Goal: Information Seeking & Learning: Learn about a topic

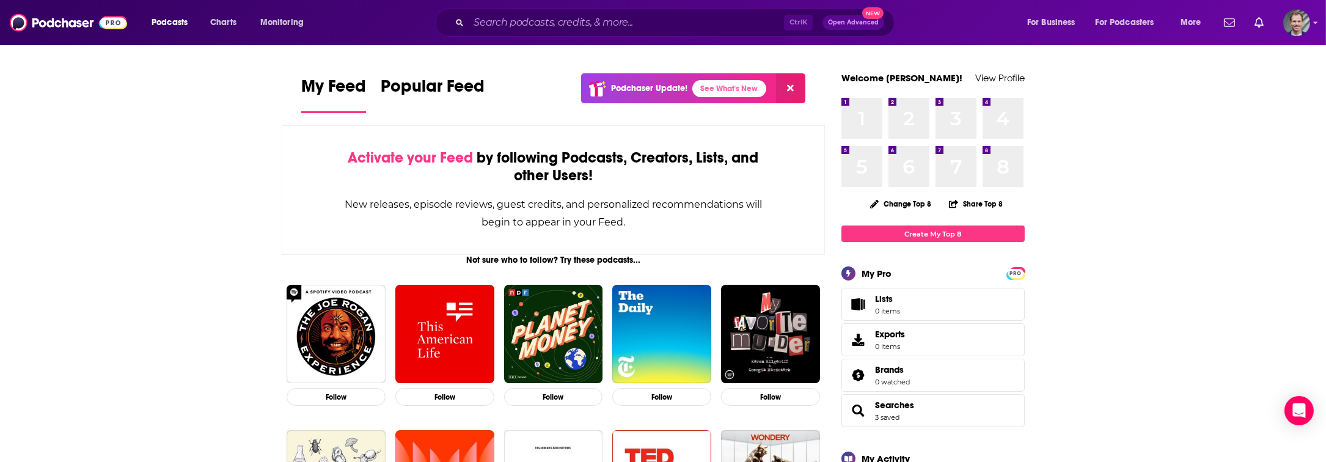
click at [178, 19] on span "Podcasts" at bounding box center [170, 22] width 36 height 17
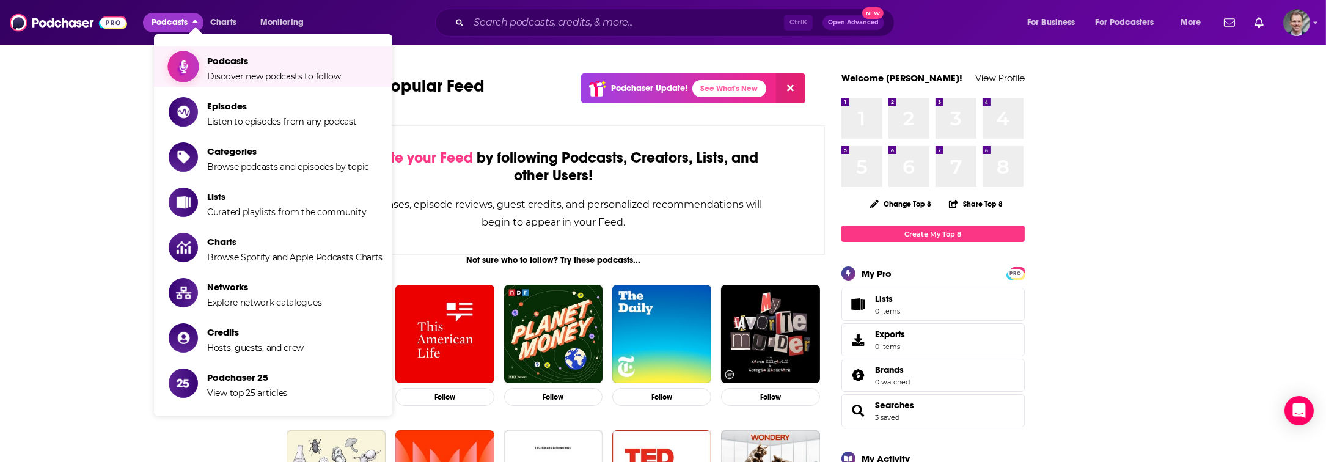
click at [237, 73] on span "Discover new podcasts to follow" at bounding box center [274, 76] width 134 height 11
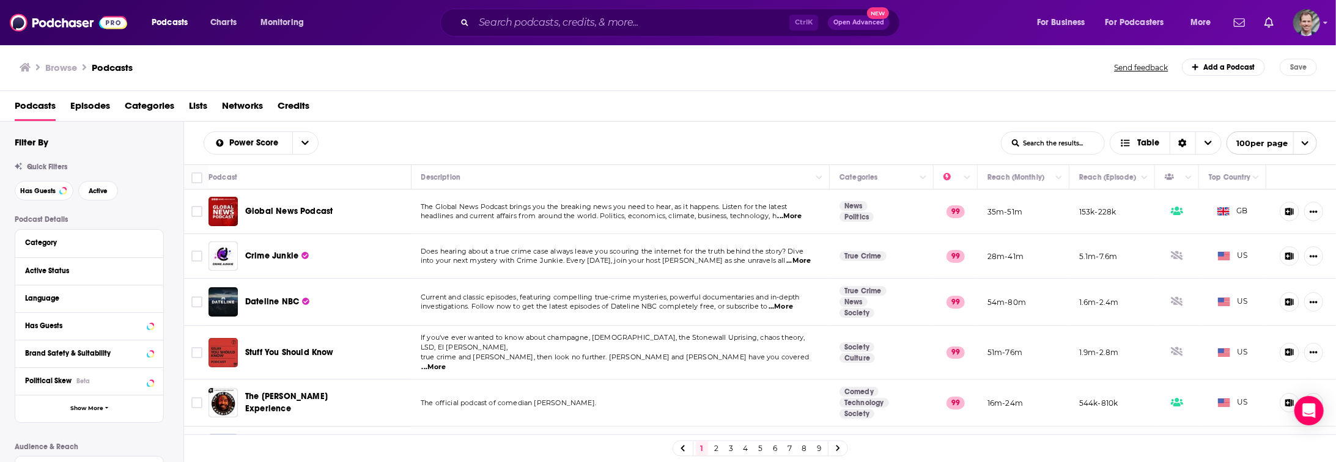
click at [35, 108] on span "Podcasts" at bounding box center [35, 108] width 41 height 25
click at [34, 105] on span "Podcasts" at bounding box center [35, 108] width 41 height 25
click at [97, 411] on span "Show More" at bounding box center [86, 408] width 33 height 7
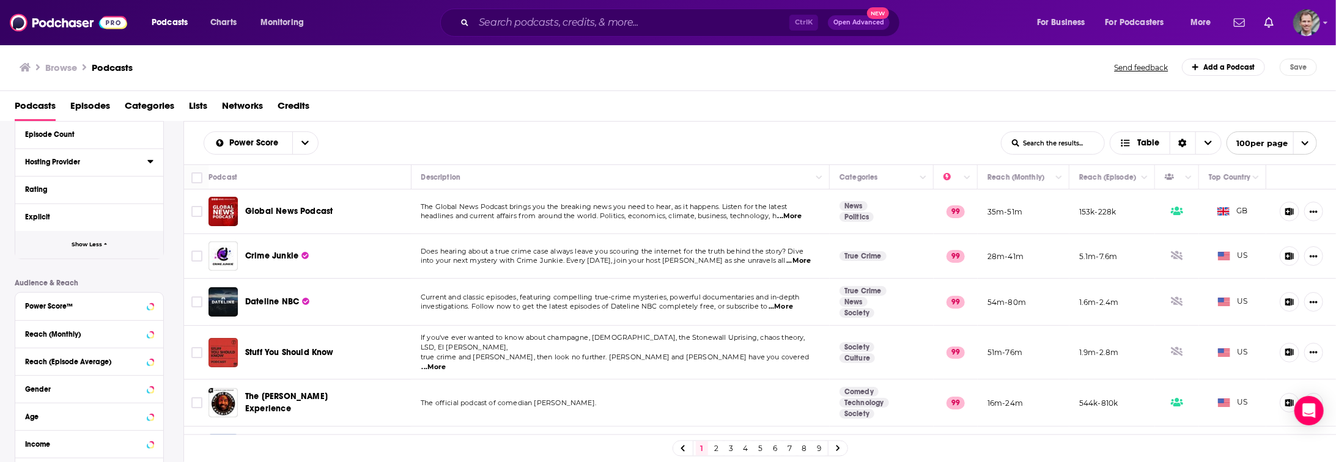
scroll to position [448, 0]
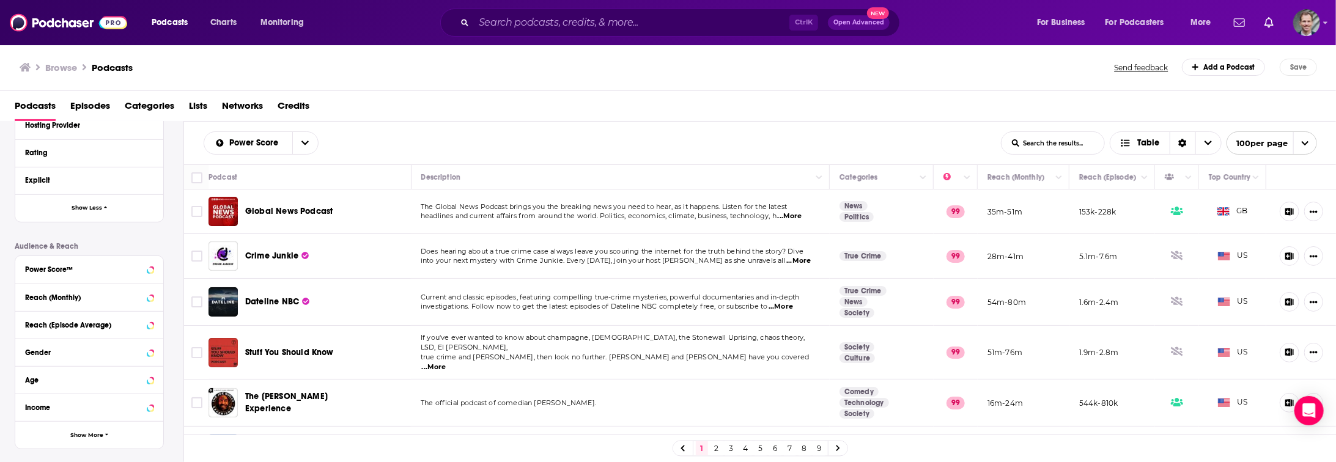
click at [154, 322] on div "Reach (Episode Average)" at bounding box center [89, 325] width 148 height 28
click at [152, 321] on icon at bounding box center [150, 325] width 6 height 10
click at [150, 321] on icon at bounding box center [150, 325] width 6 height 10
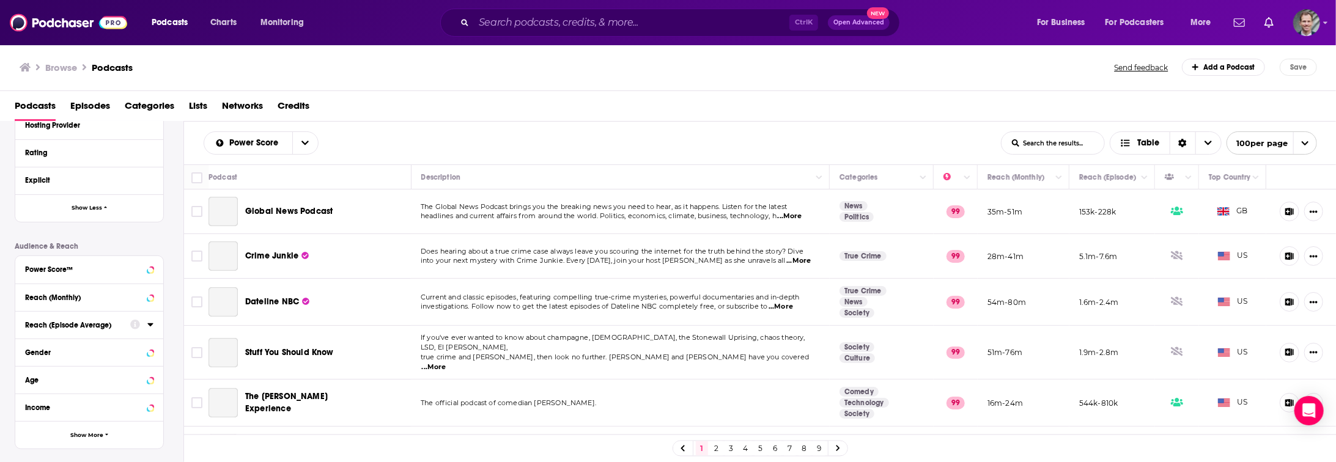
click at [150, 321] on icon at bounding box center [150, 325] width 6 height 10
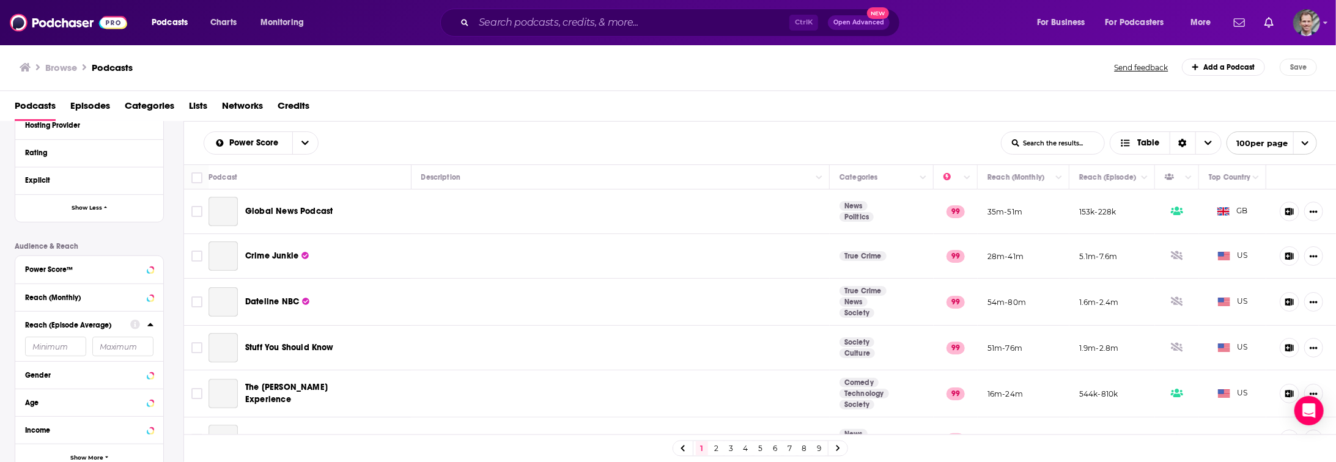
click at [149, 323] on icon at bounding box center [150, 324] width 6 height 3
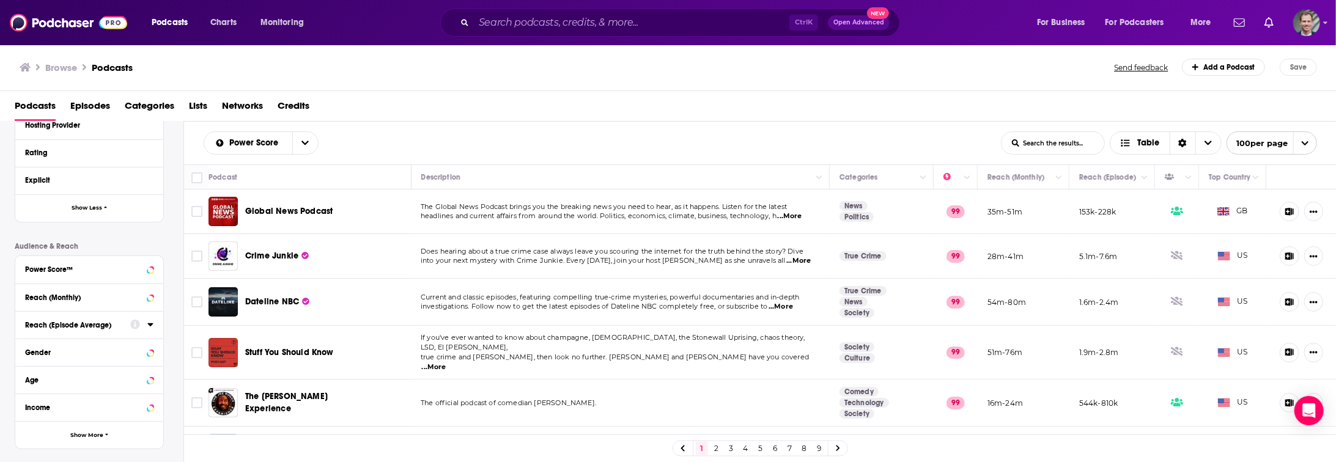
click at [150, 322] on icon at bounding box center [150, 325] width 6 height 10
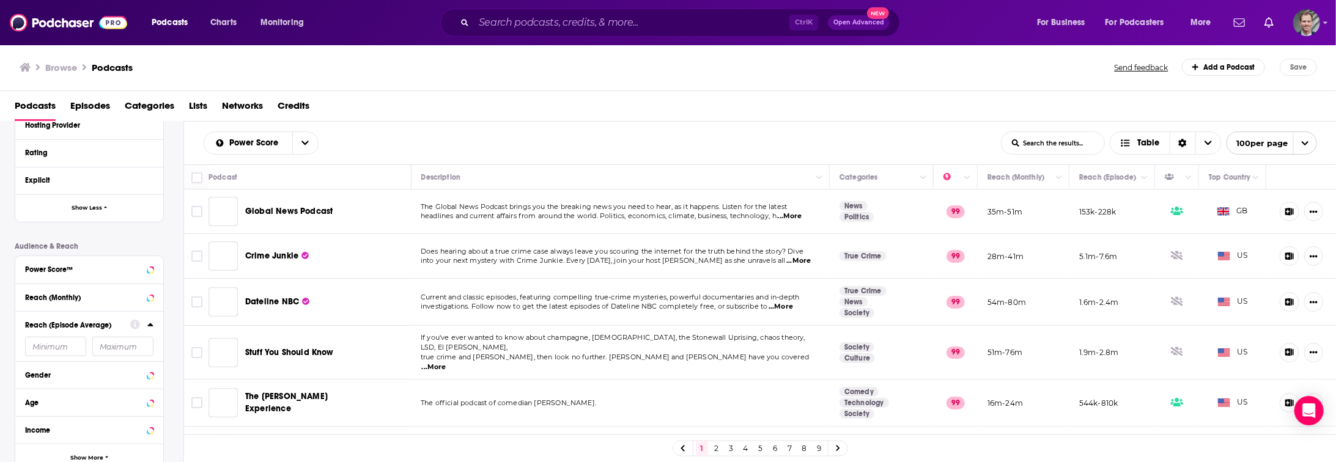
click at [52, 345] on input "number" at bounding box center [55, 347] width 61 height 20
click at [48, 347] on input "number" at bounding box center [55, 347] width 61 height 20
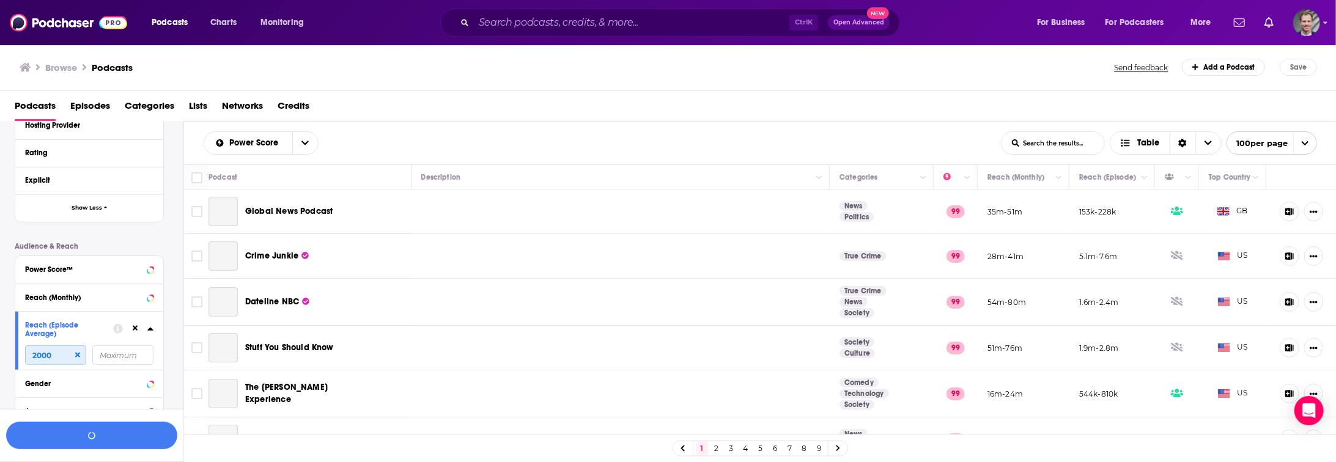
scroll to position [478, 0]
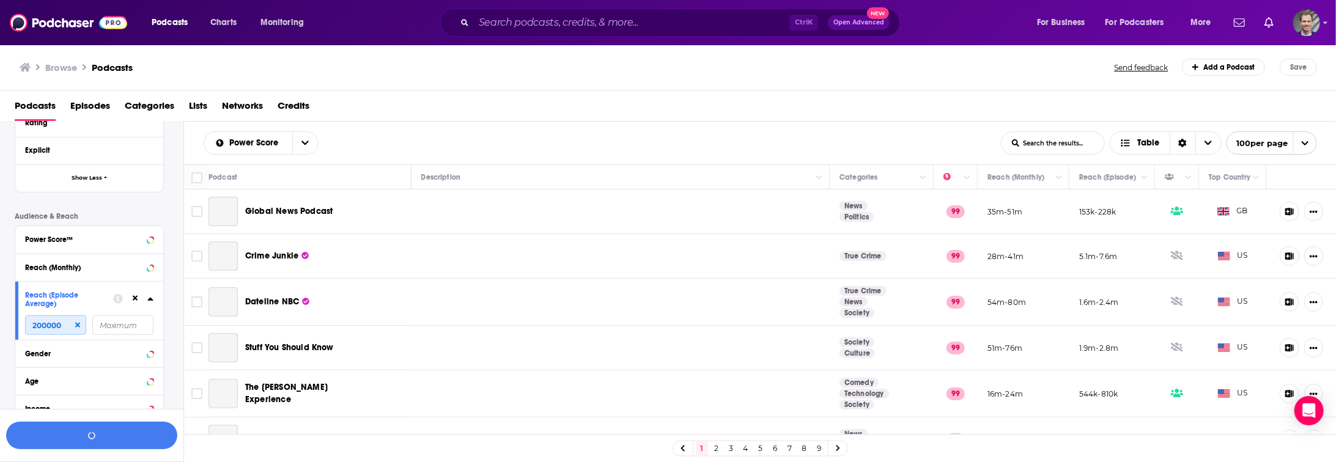
type input "200000"
click at [114, 328] on input "number" at bounding box center [122, 325] width 61 height 20
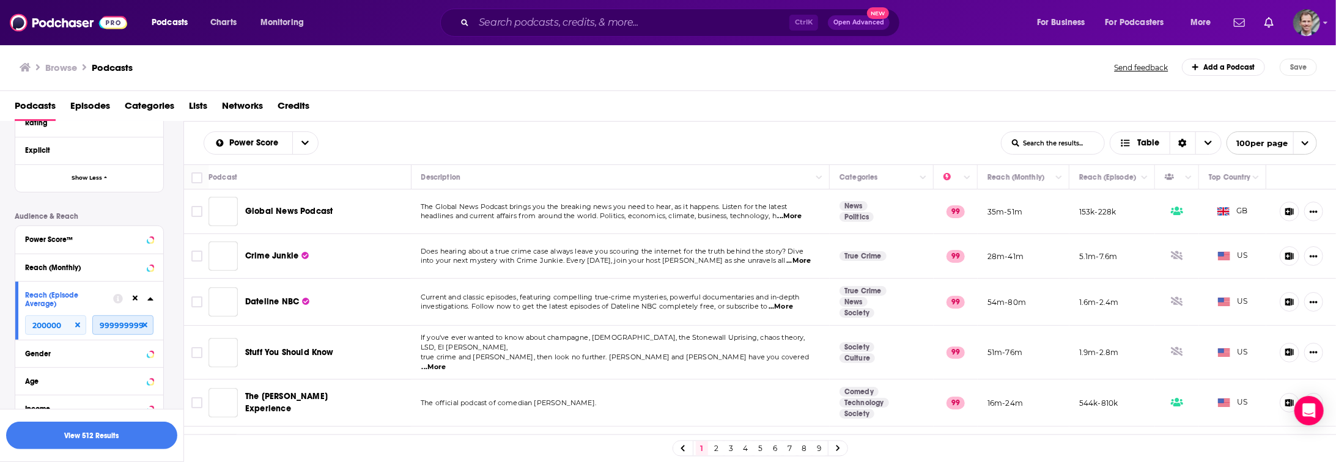
type input "999999999"
click at [46, 100] on div "Hosting Provider" at bounding box center [85, 95] width 120 height 9
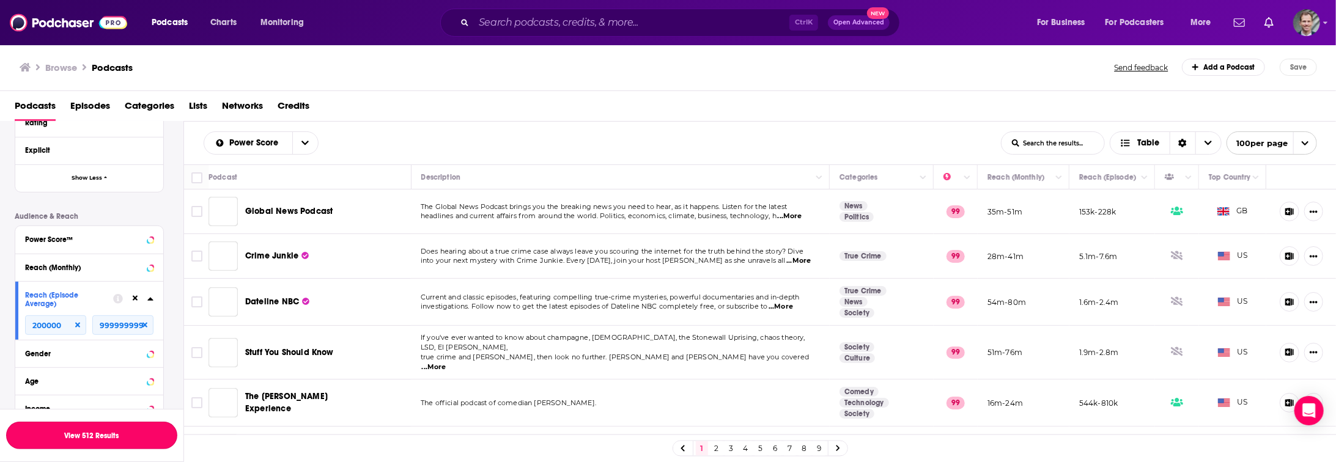
click at [101, 435] on button "View 512 Results" at bounding box center [91, 436] width 171 height 28
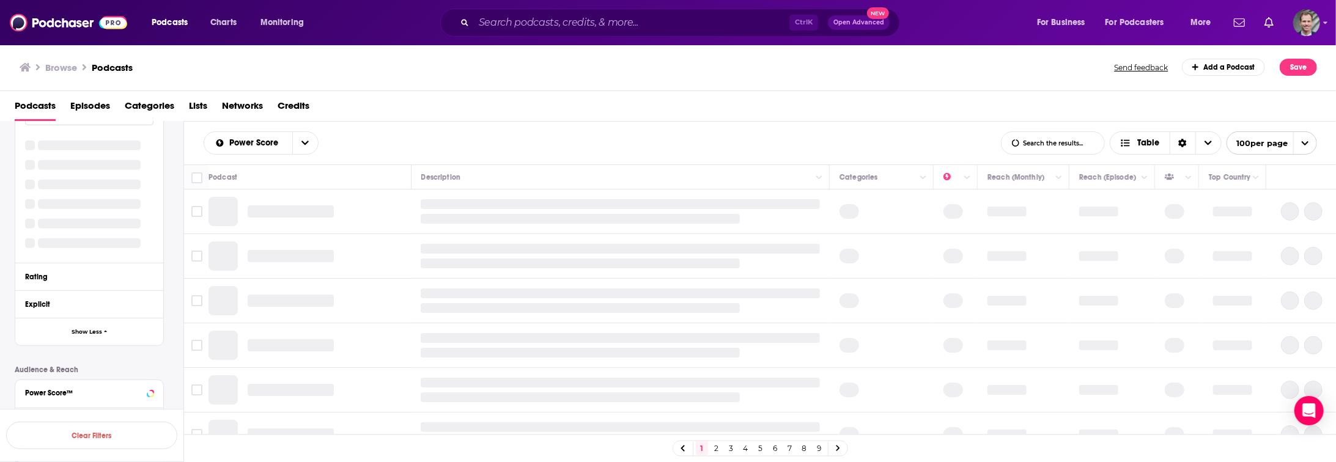
click at [714, 104] on div "Podcasts Episodes Categories Lists Networks Credits" at bounding box center [671, 108] width 1312 height 25
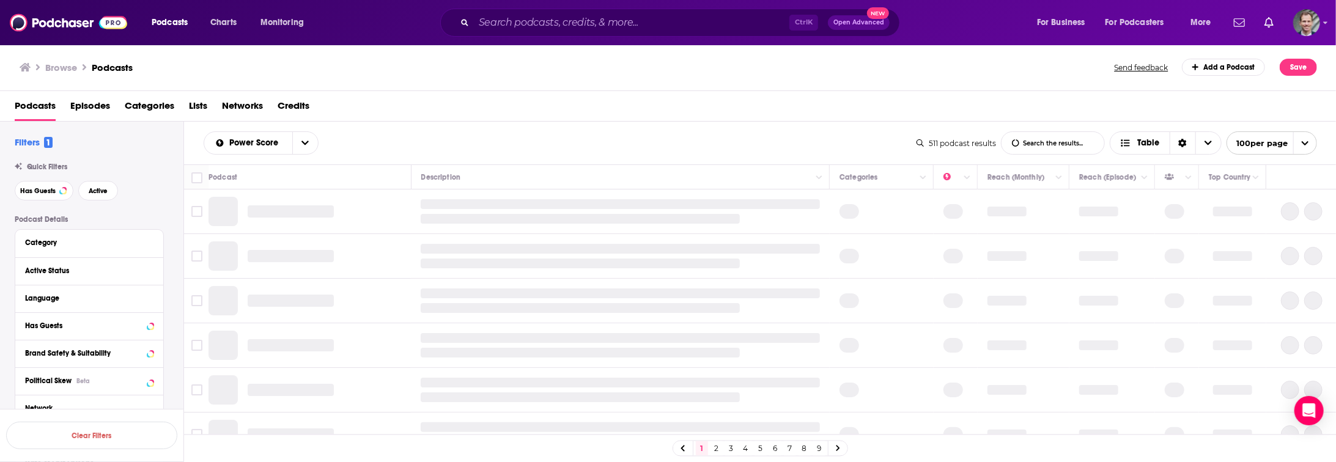
scroll to position [448, 0]
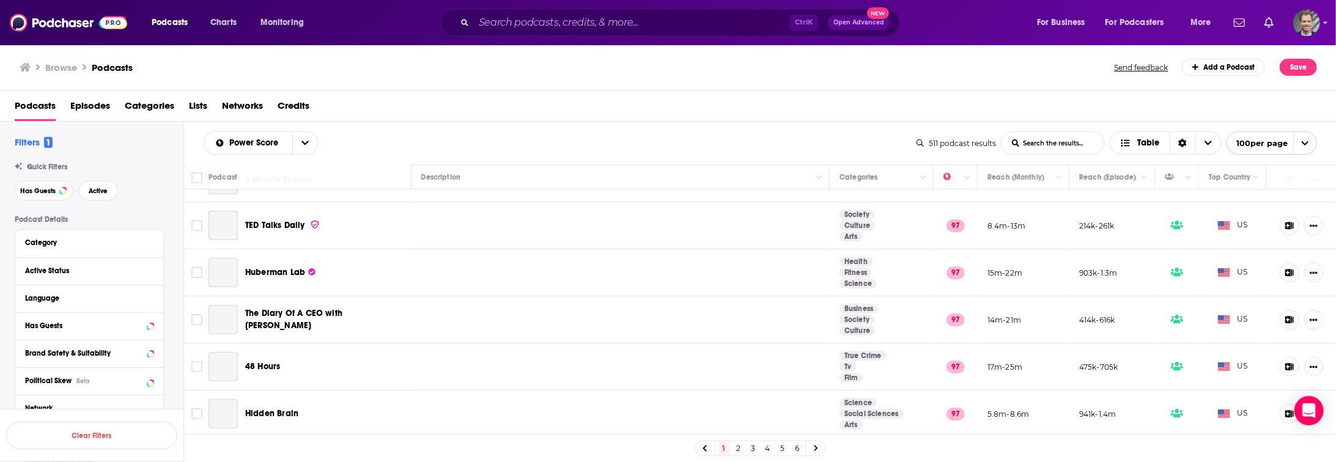
click at [51, 272] on div "Active Status" at bounding box center [85, 271] width 120 height 9
click at [46, 274] on div "Active Status" at bounding box center [85, 271] width 120 height 9
click at [46, 270] on div "Active Status" at bounding box center [85, 271] width 120 height 9
click at [141, 295] on icon "open menu" at bounding box center [143, 294] width 6 height 9
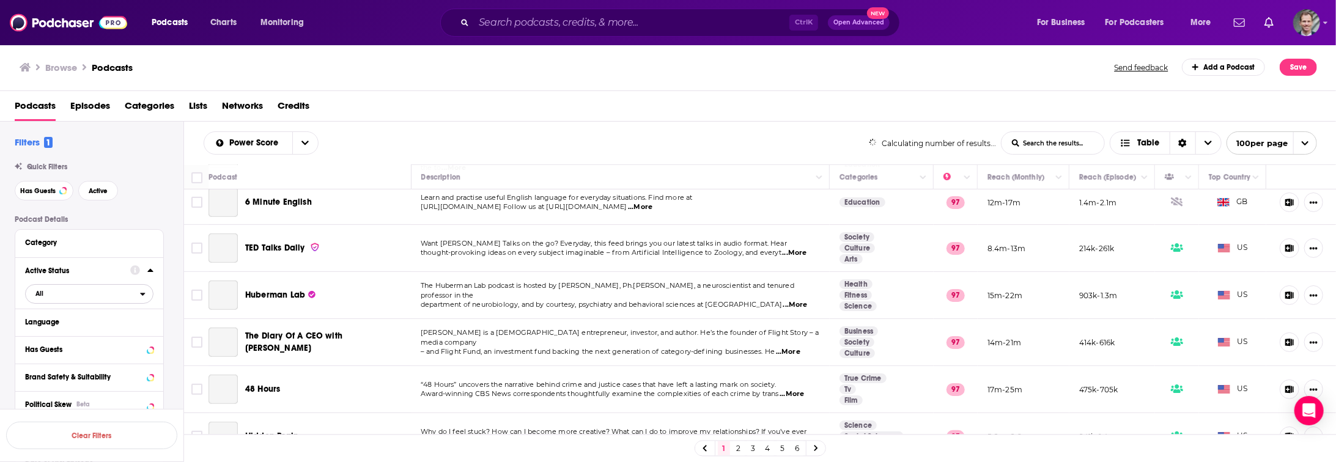
scroll to position [0, 0]
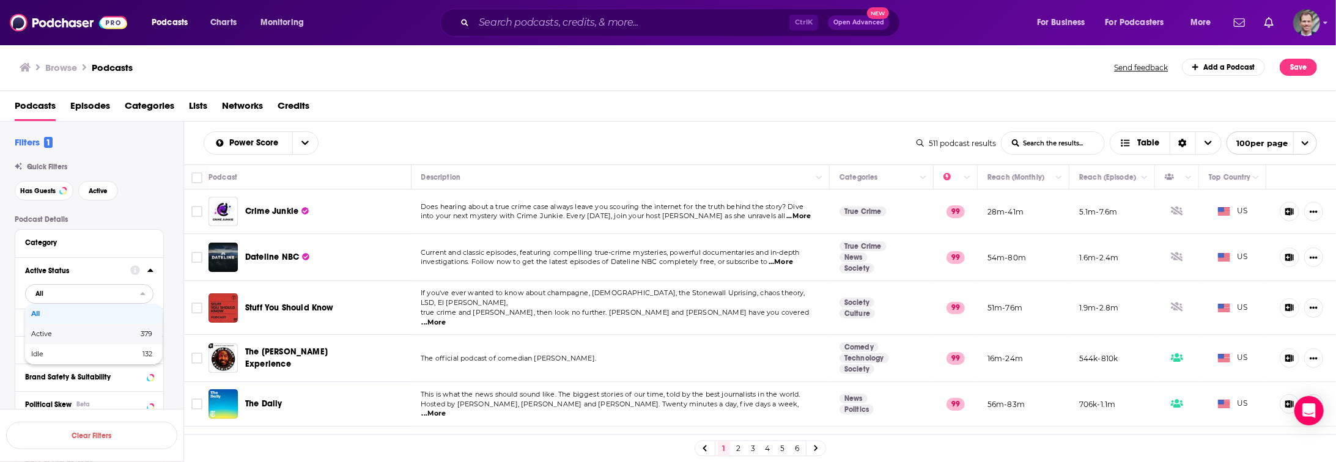
click at [52, 334] on span "Active" at bounding box center [63, 334] width 64 height 7
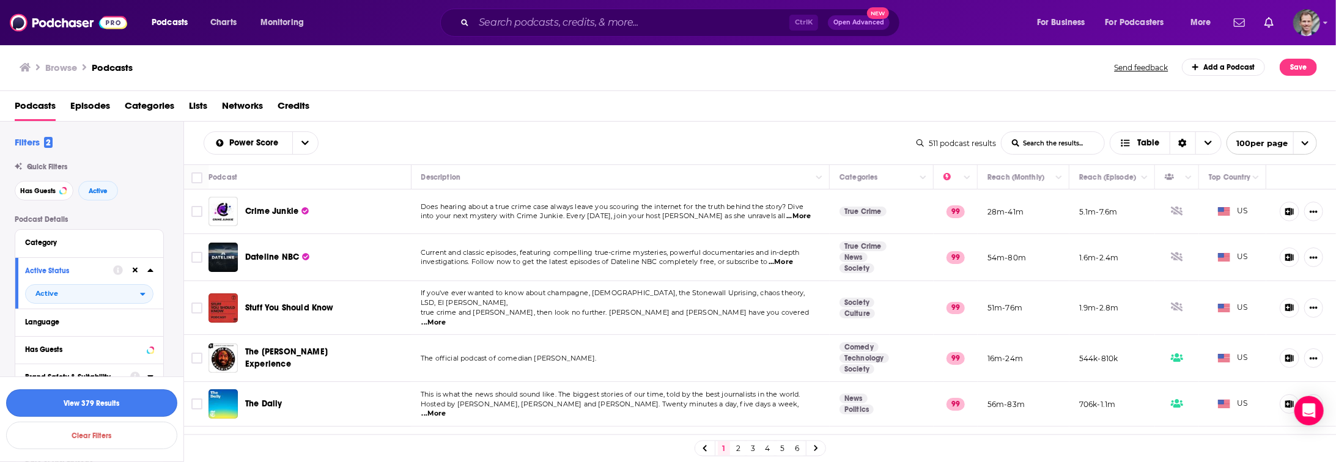
click at [110, 401] on button "View 379 Results" at bounding box center [91, 403] width 171 height 28
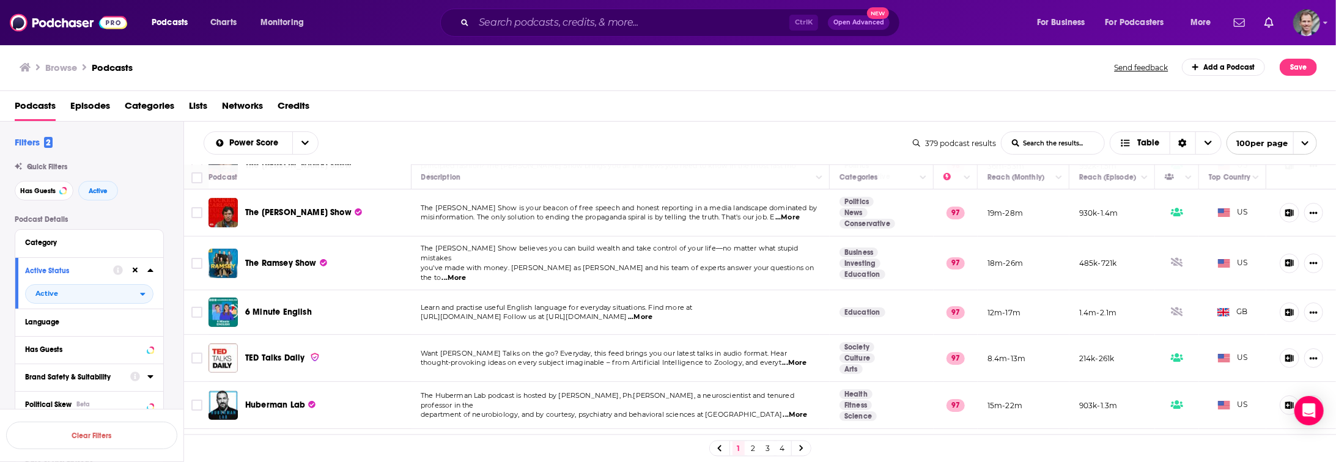
scroll to position [345, 0]
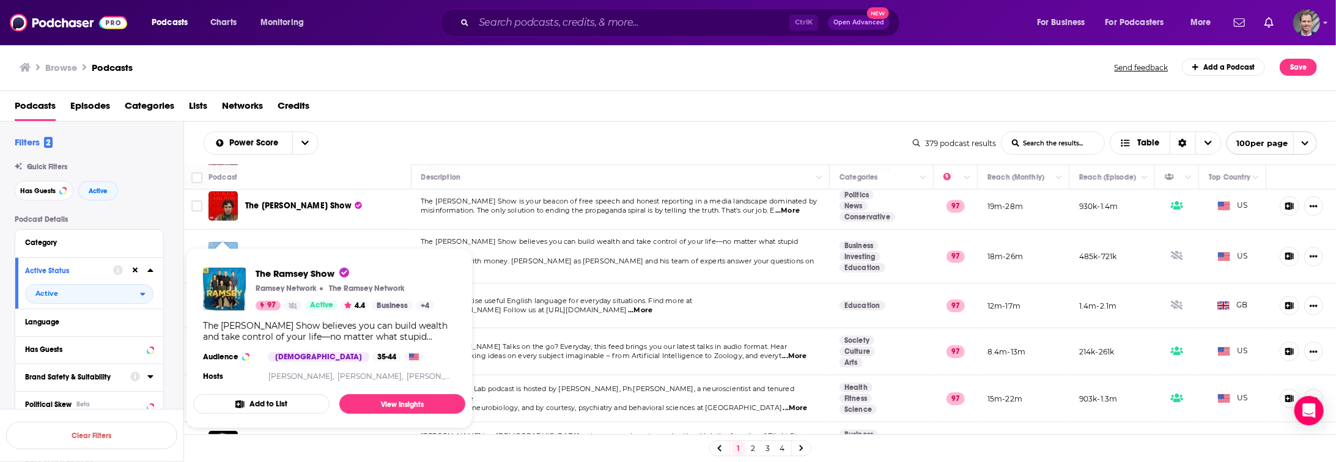
drag, startPoint x: 337, startPoint y: 237, endPoint x: 225, endPoint y: 224, distance: 113.2
click at [225, 242] on div "The Ramsey Show" at bounding box center [290, 256] width 164 height 29
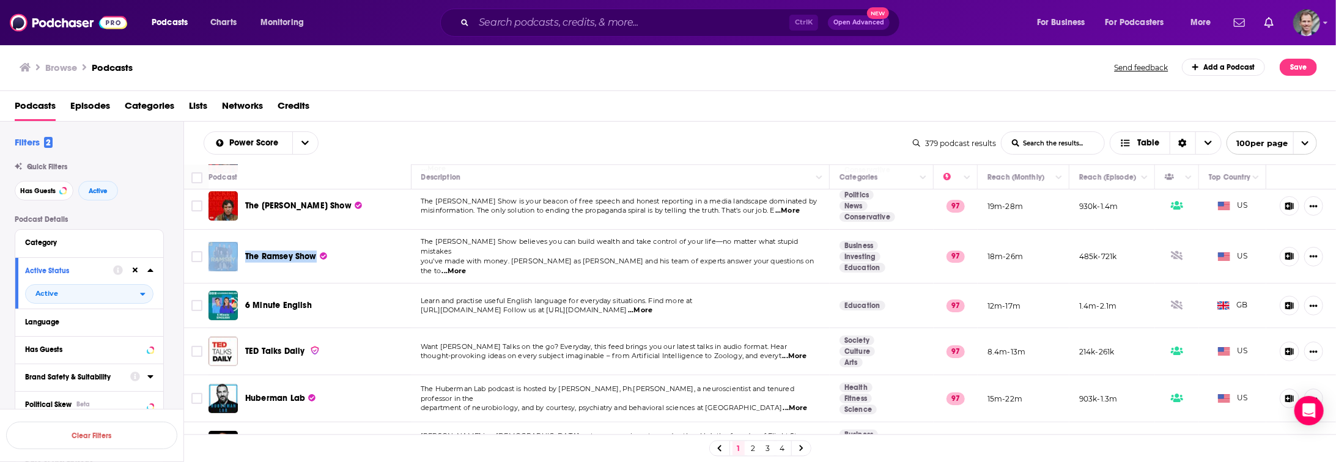
click at [280, 251] on span "The Ramsey Show" at bounding box center [281, 256] width 72 height 10
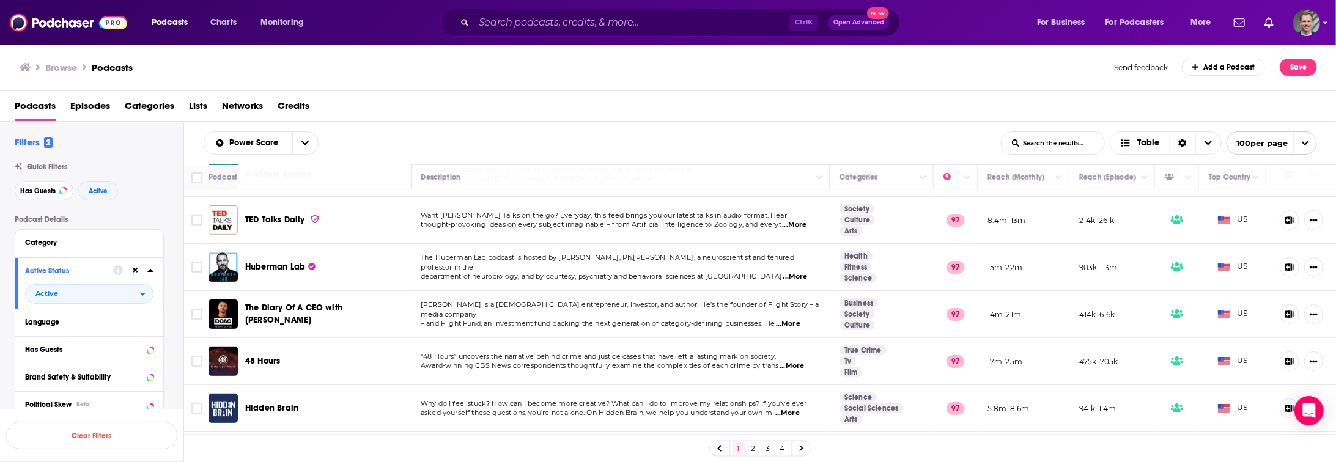
scroll to position [440, 0]
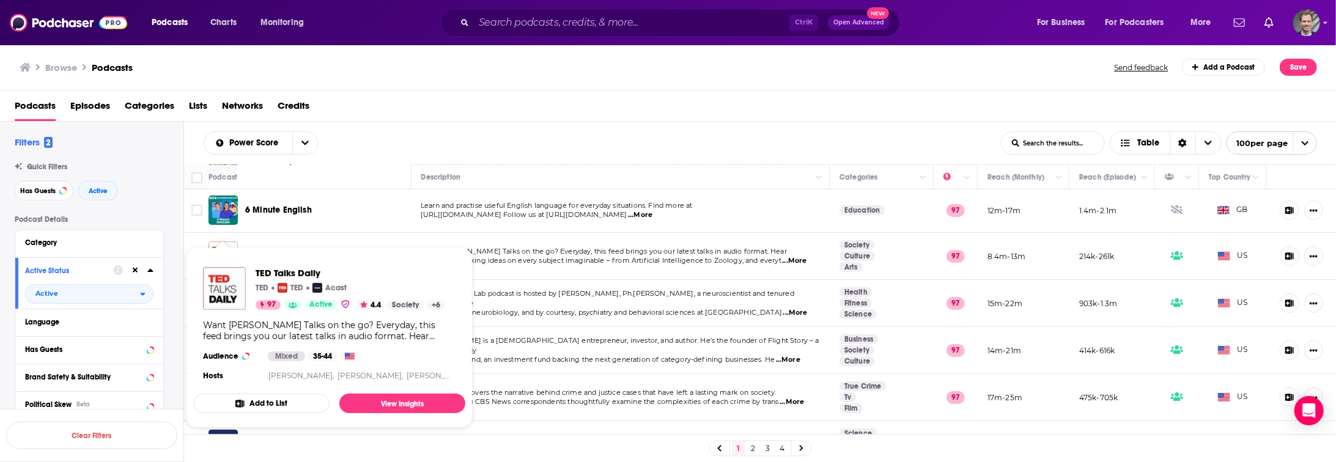
click at [223, 241] on img "TED Talks Daily" at bounding box center [222, 255] width 29 height 29
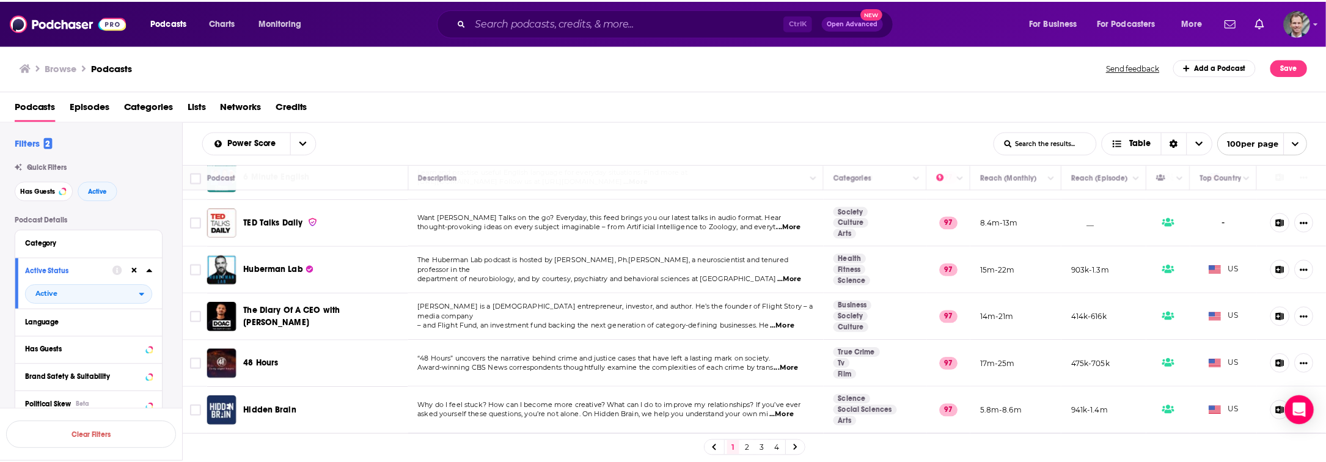
scroll to position [488, 0]
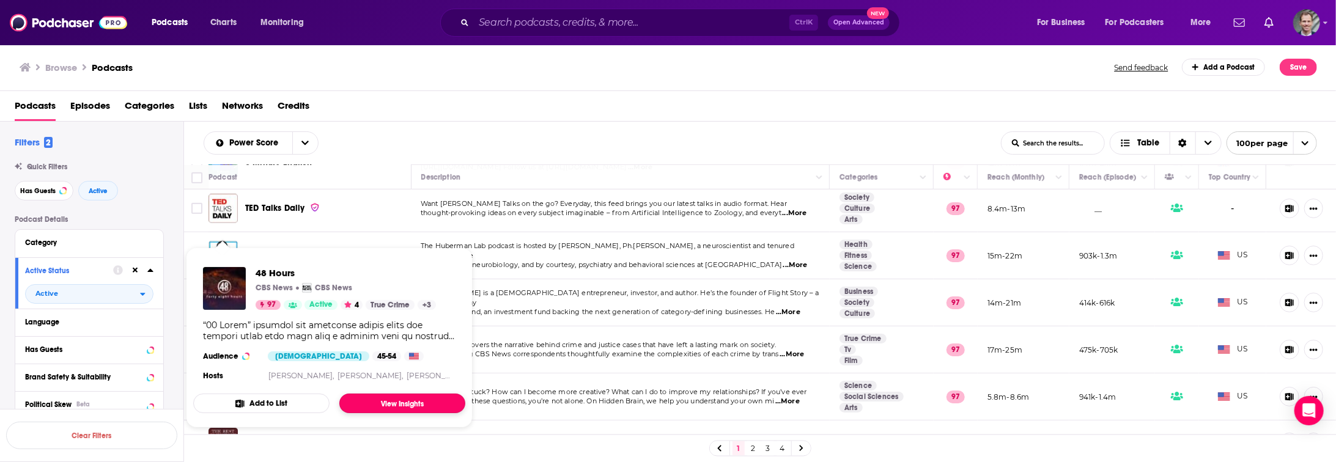
click at [404, 403] on link "View Insights" at bounding box center [402, 404] width 126 height 20
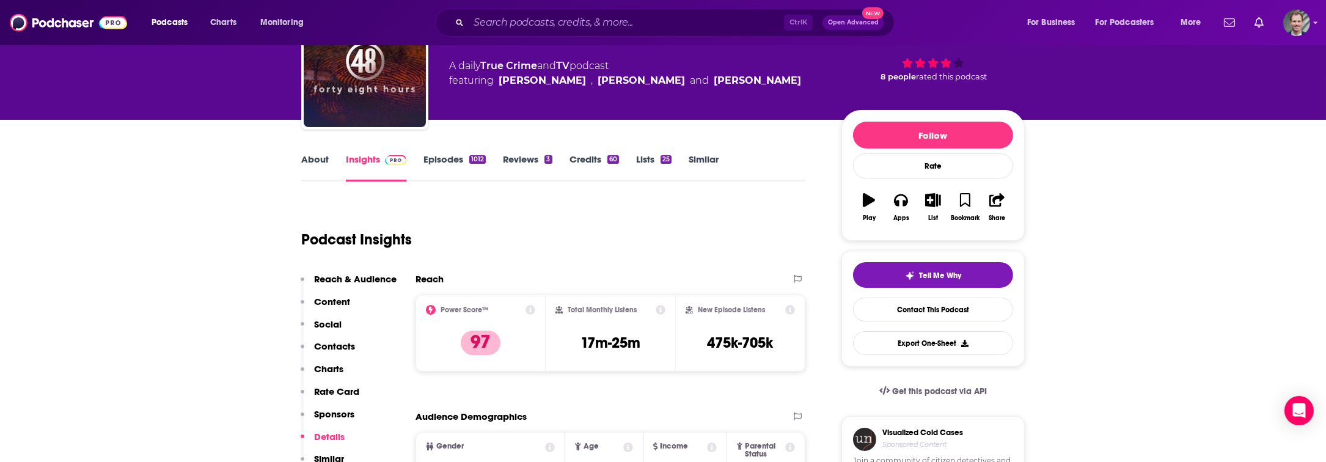
scroll to position [111, 0]
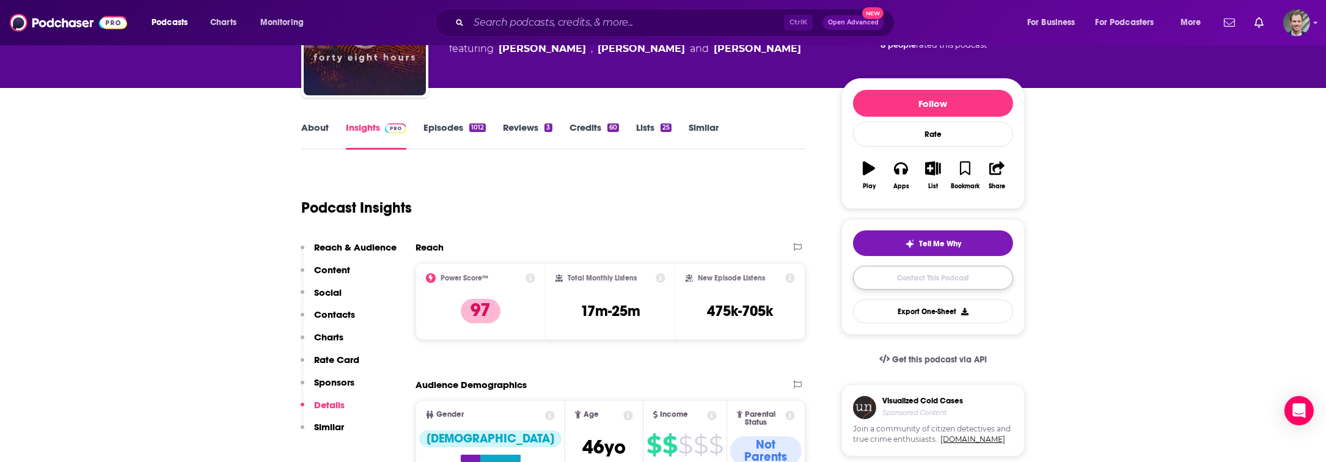
click at [954, 281] on link "Contact This Podcast" at bounding box center [933, 278] width 160 height 24
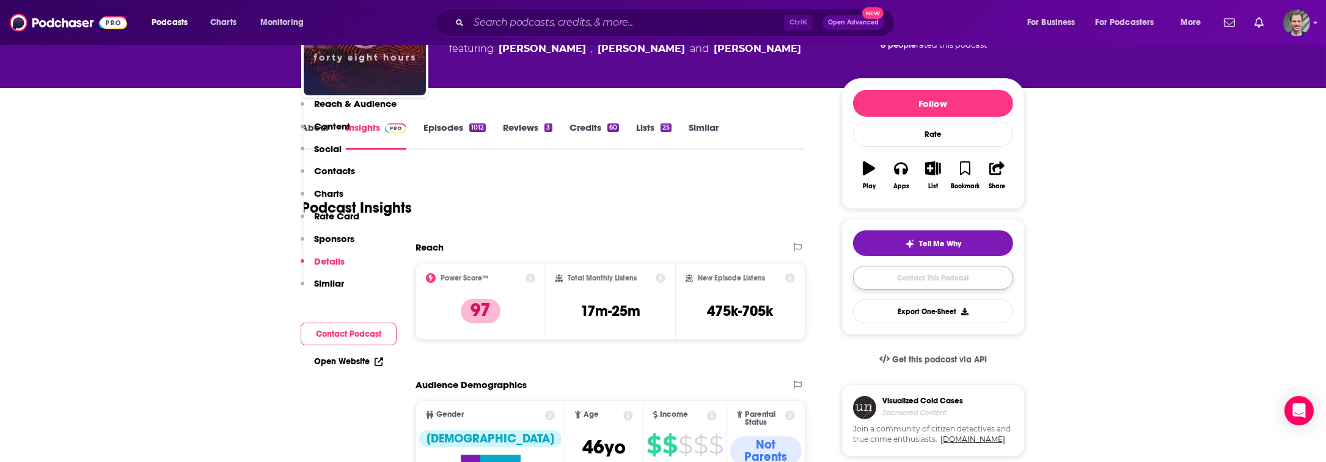
scroll to position [1230, 0]
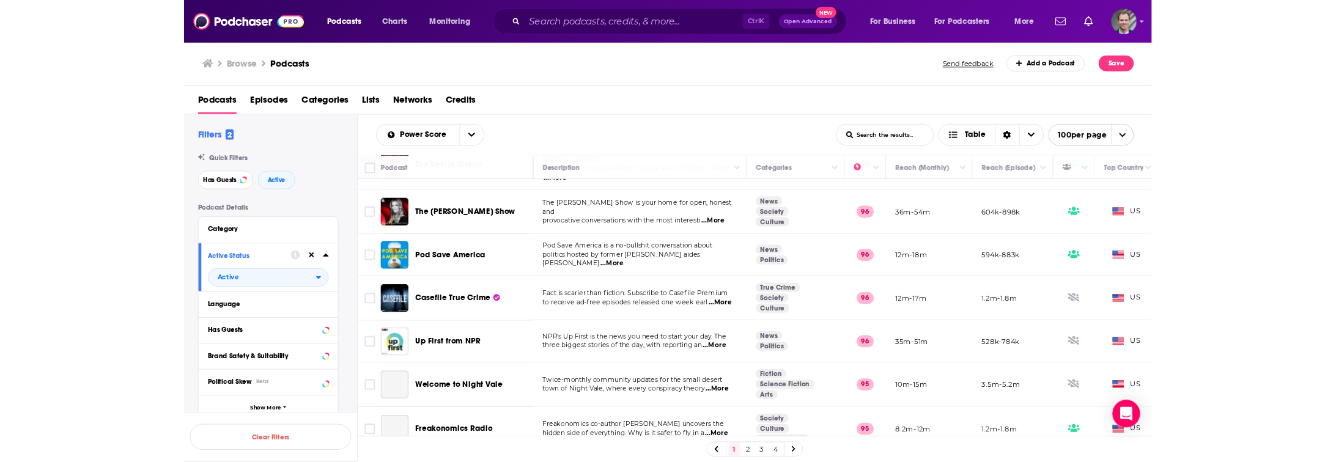
scroll to position [651, 0]
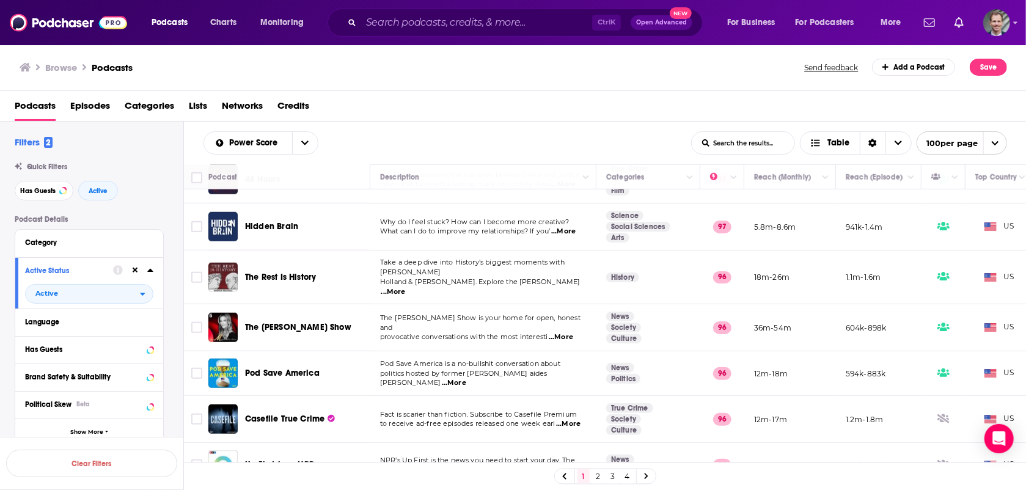
click at [966, 224] on td at bounding box center [944, 227] width 44 height 47
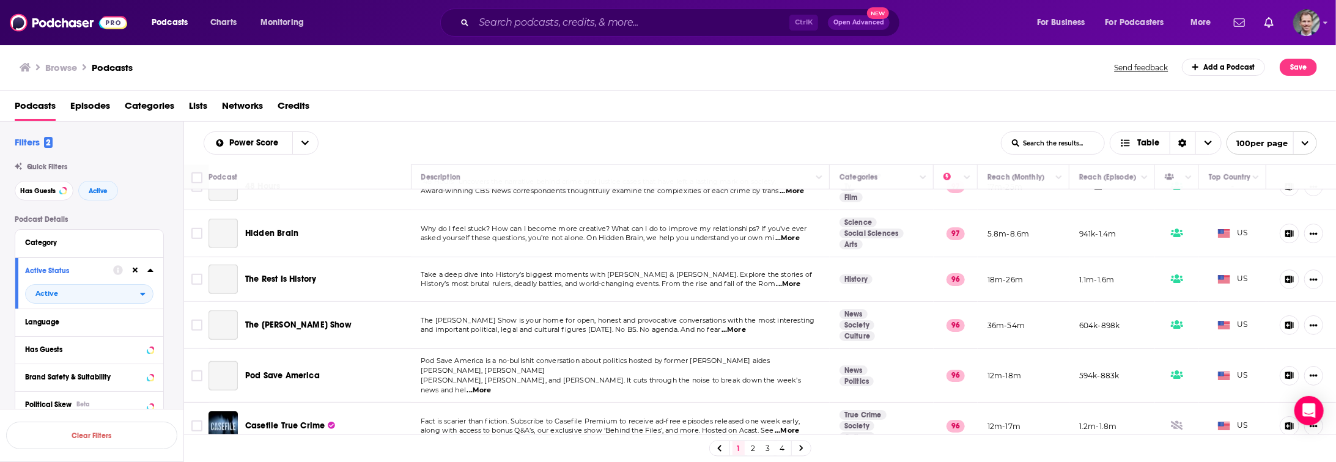
scroll to position [875, 0]
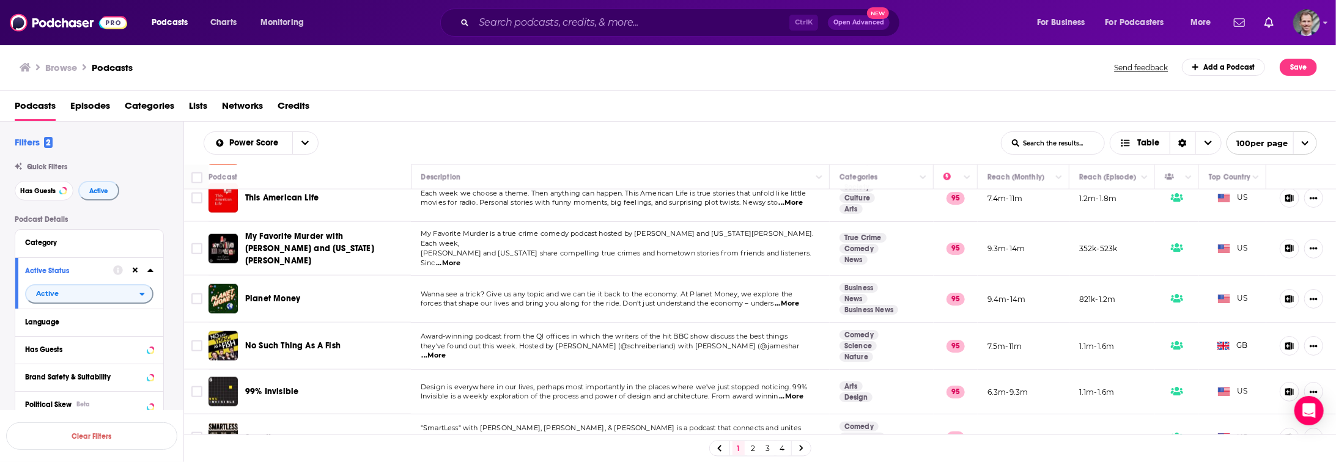
scroll to position [1126, 0]
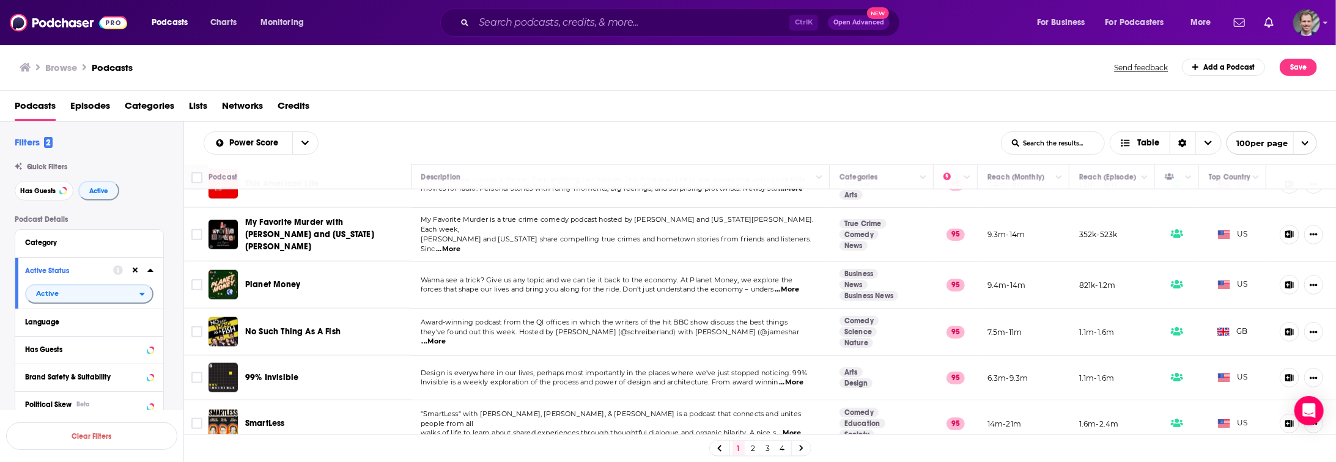
drag, startPoint x: 657, startPoint y: 101, endPoint x: 229, endPoint y: 378, distance: 508.8
click at [657, 101] on div "Podcasts Episodes Categories Lists Networks Credits" at bounding box center [671, 108] width 1312 height 25
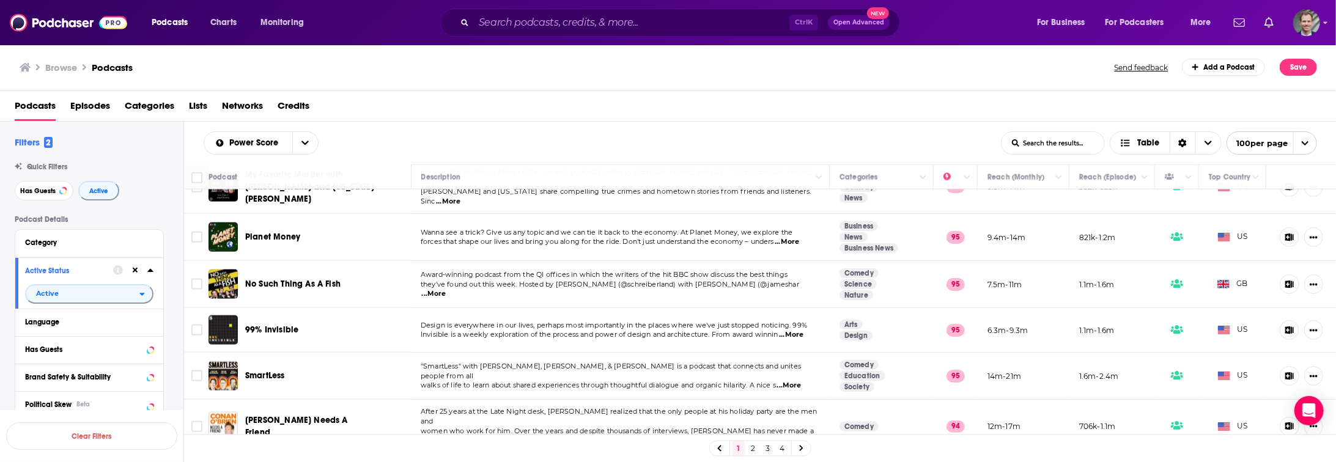
scroll to position [1242, 0]
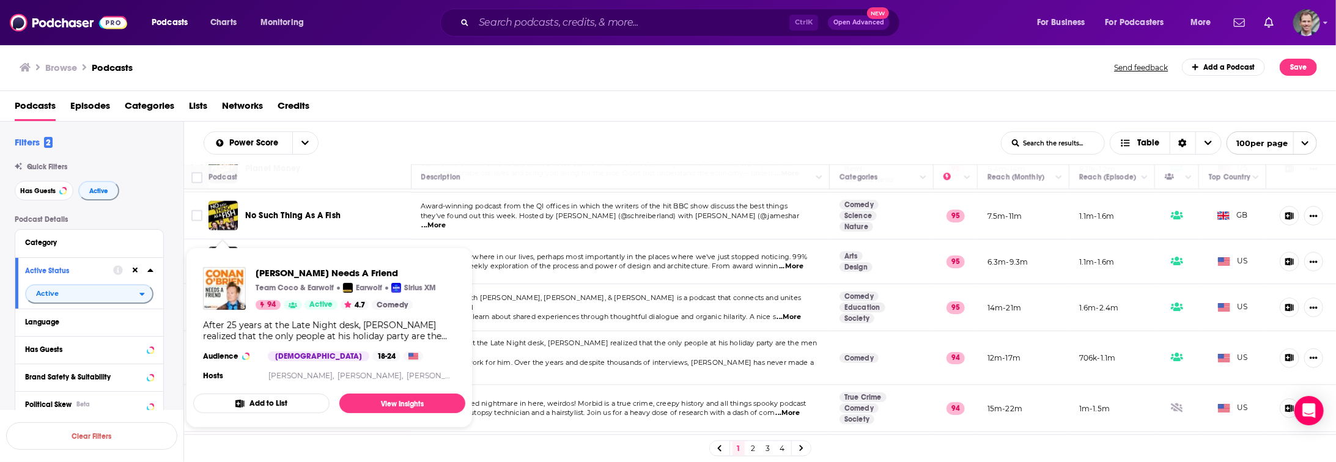
click at [551, 145] on div "Power Score List Search Input Search the results... Table" at bounding box center [602, 142] width 797 height 23
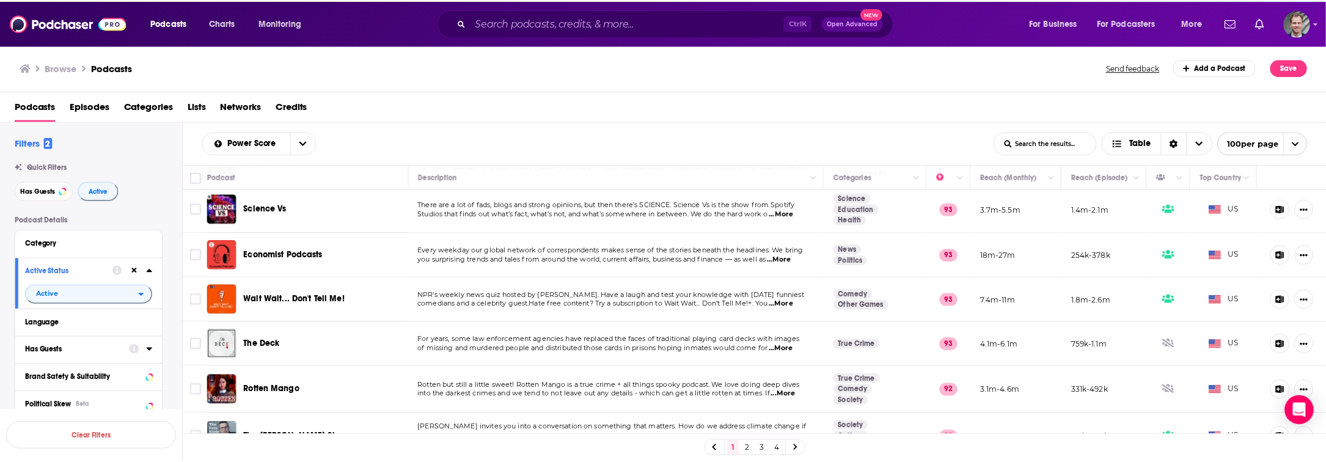
scroll to position [2070, 0]
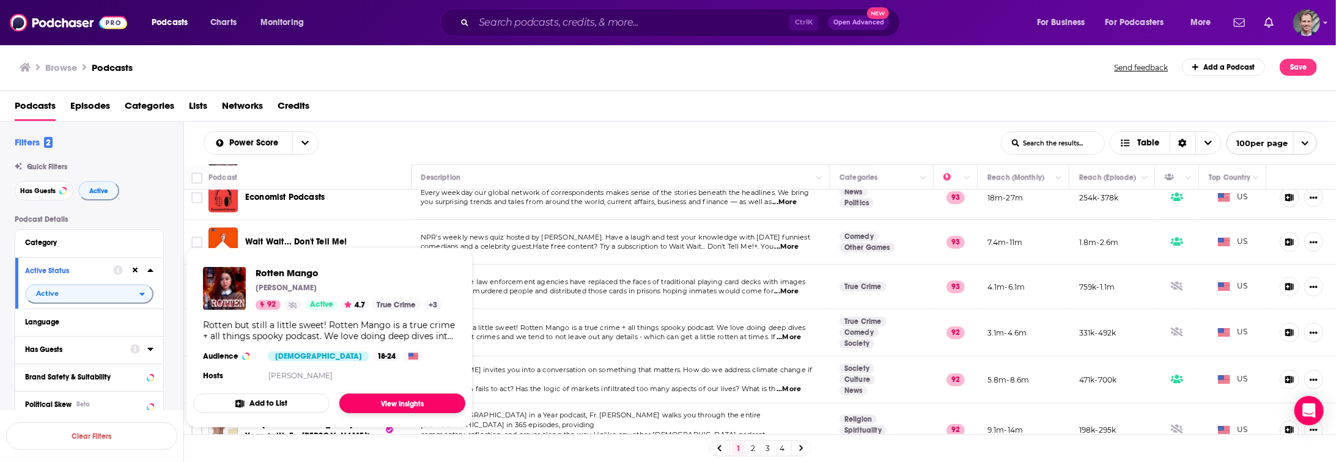
click at [383, 402] on link "View Insights" at bounding box center [402, 404] width 126 height 20
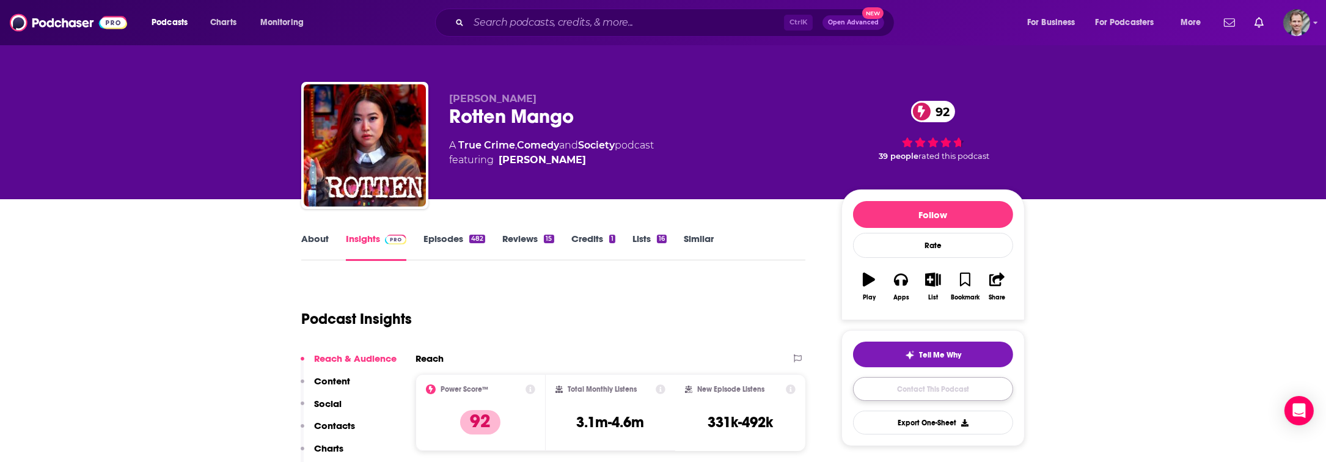
click at [923, 392] on link "Contact This Podcast" at bounding box center [933, 389] width 160 height 24
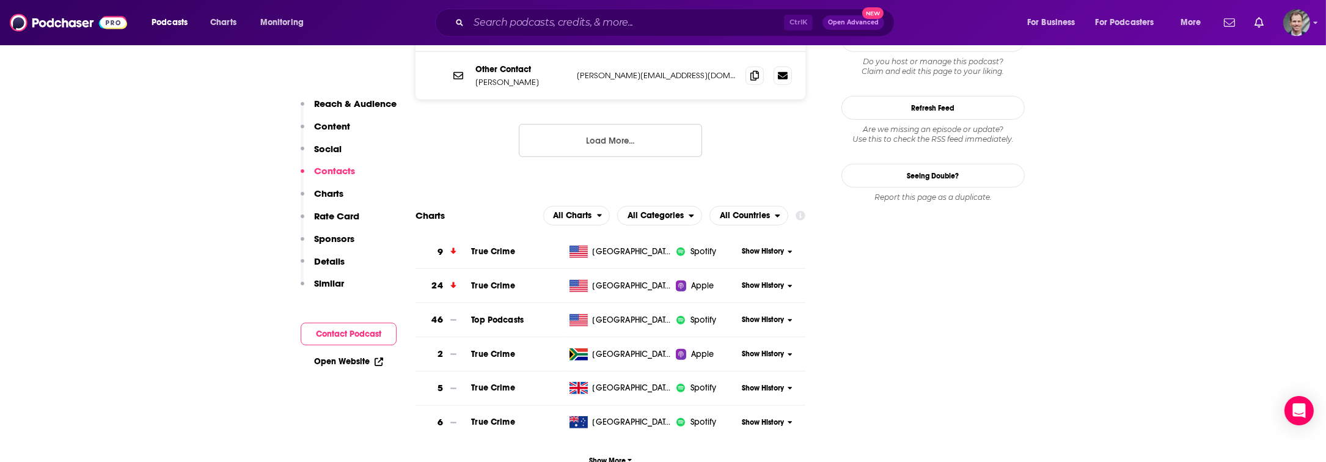
scroll to position [767, 0]
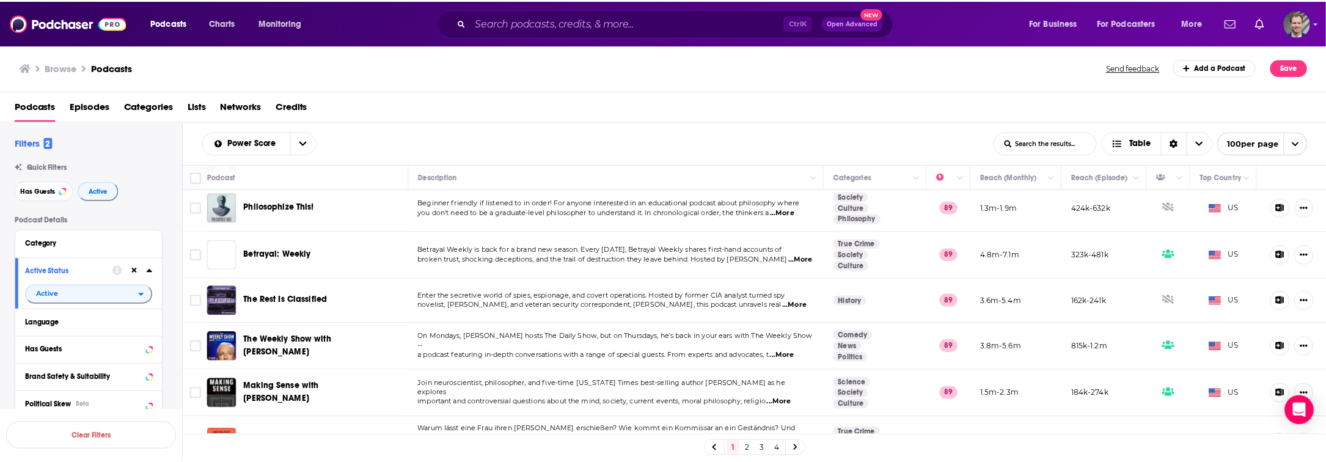
scroll to position [4063, 0]
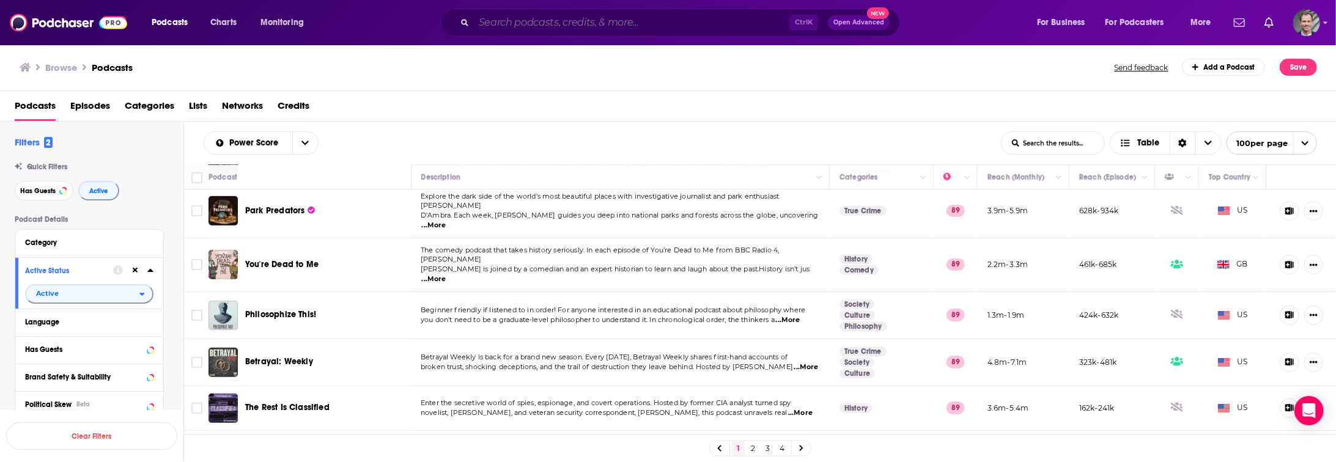
click at [490, 24] on input "Search podcasts, credits, & more..." at bounding box center [631, 23] width 315 height 20
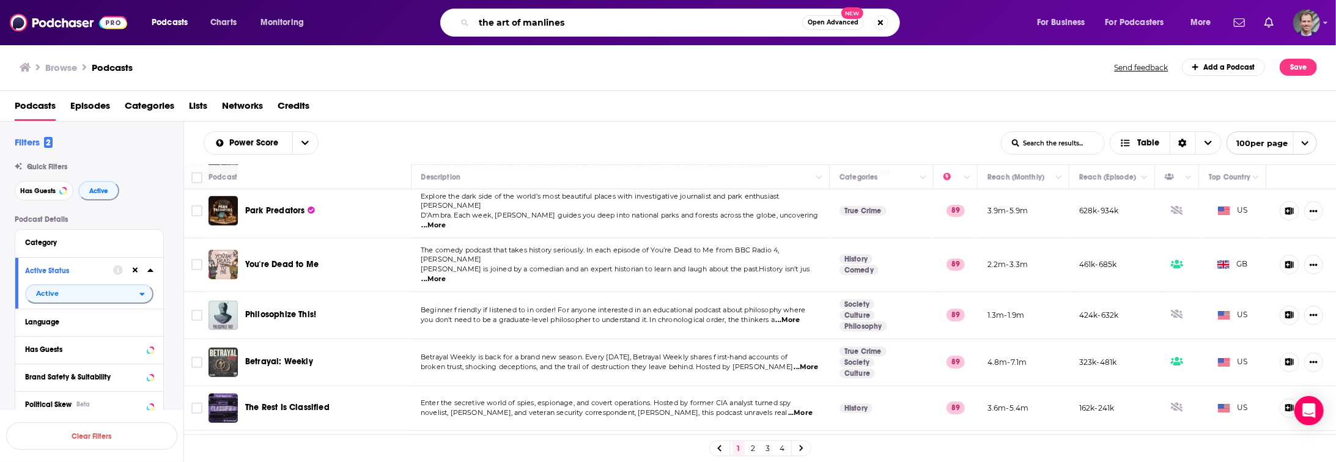
type input "the art of manliness"
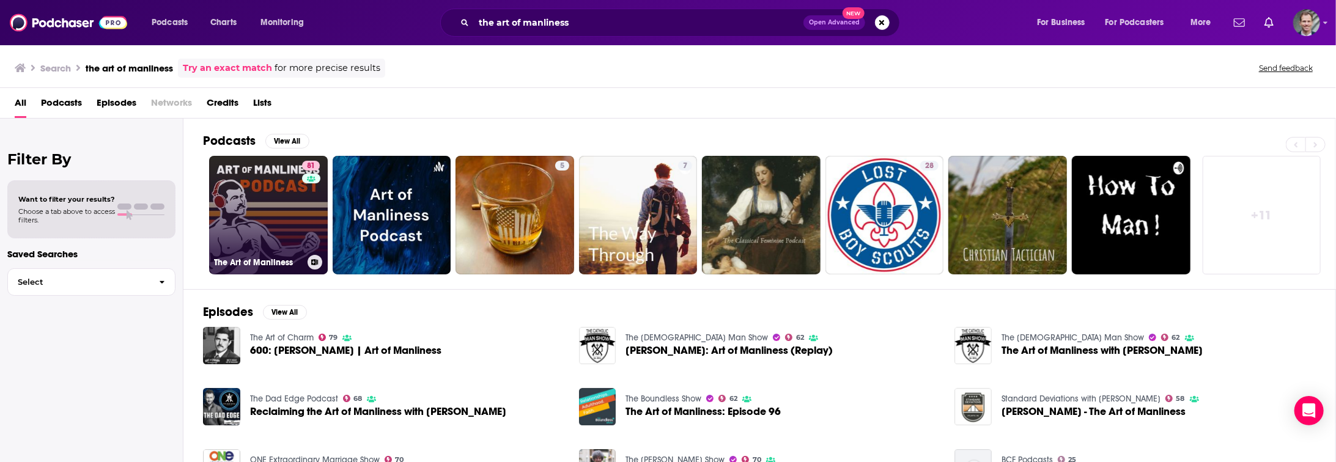
click at [265, 200] on link "81 The Art of Manliness" at bounding box center [268, 215] width 119 height 119
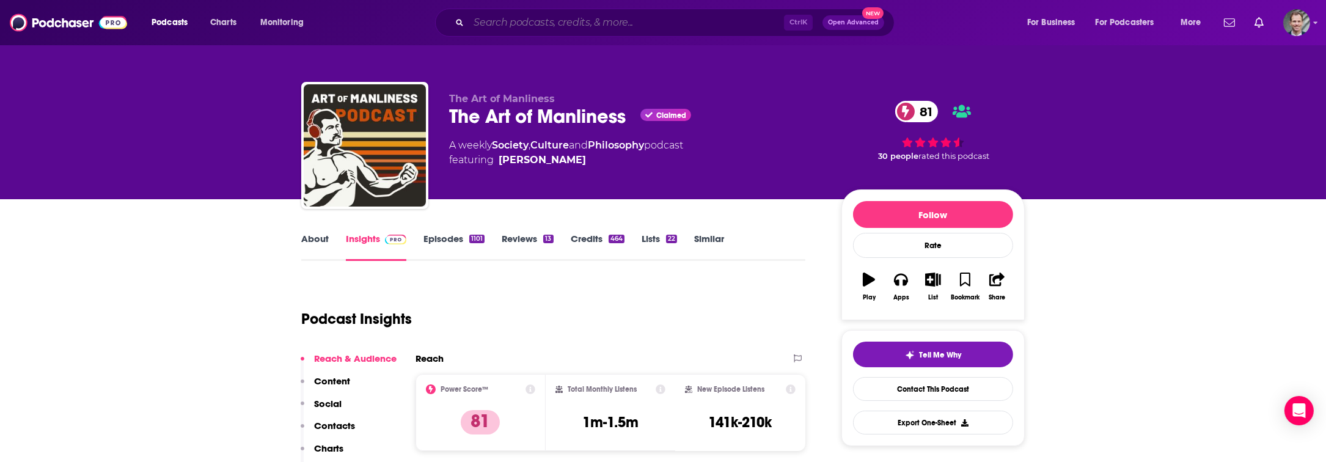
click at [478, 23] on input "Search podcasts, credits, & more..." at bounding box center [626, 23] width 315 height 20
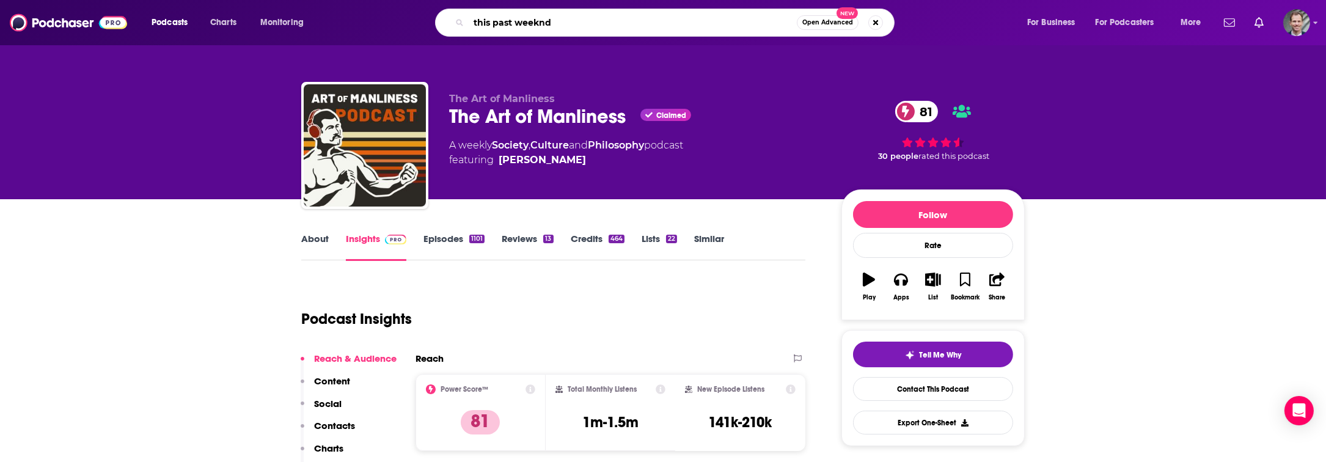
type input "this past weekend"
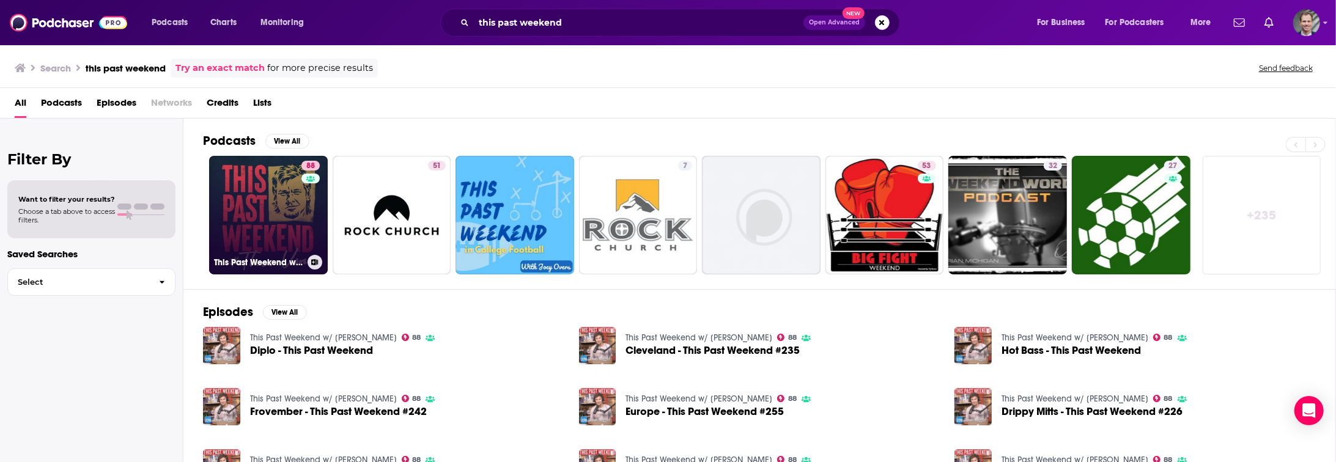
click at [276, 220] on link "88 This Past Weekend w/ Theo Von" at bounding box center [268, 215] width 119 height 119
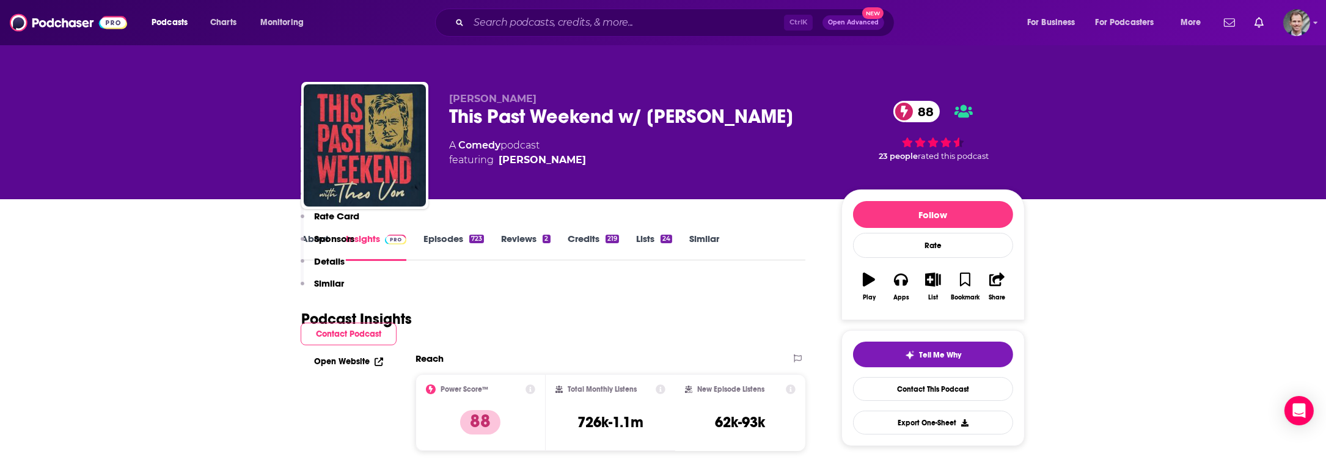
scroll to position [224, 0]
